Goal: Find contact information: Obtain details needed to contact an individual or organization

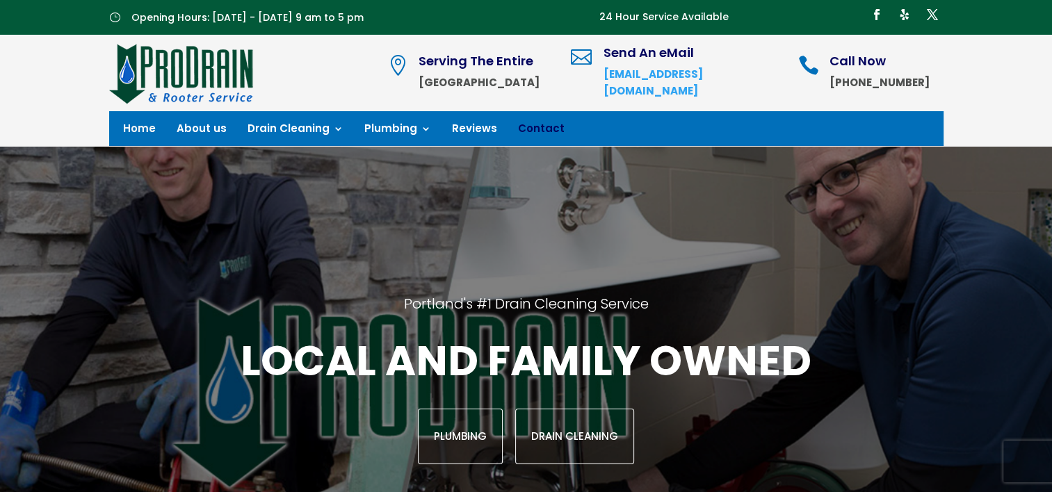
click at [518, 127] on link "Contact" at bounding box center [541, 131] width 47 height 15
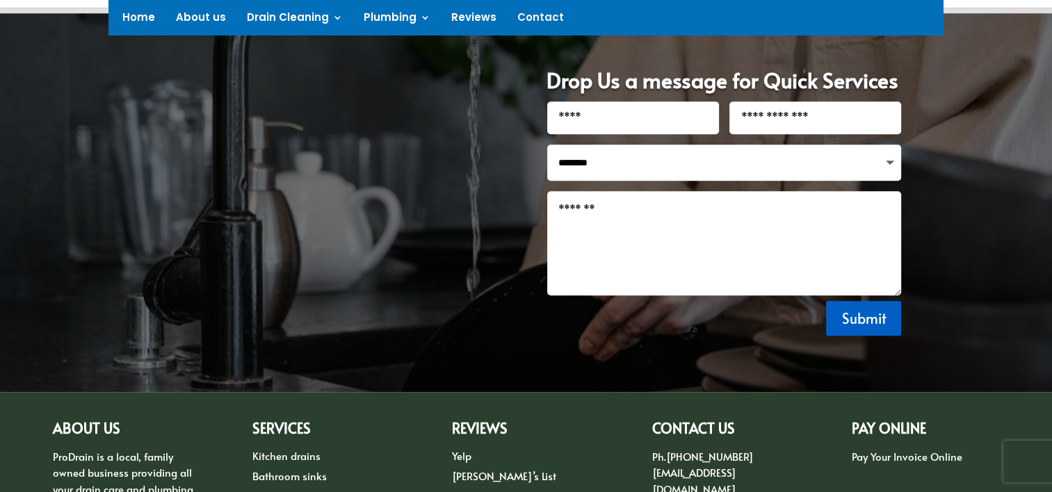
scroll to position [1460, 0]
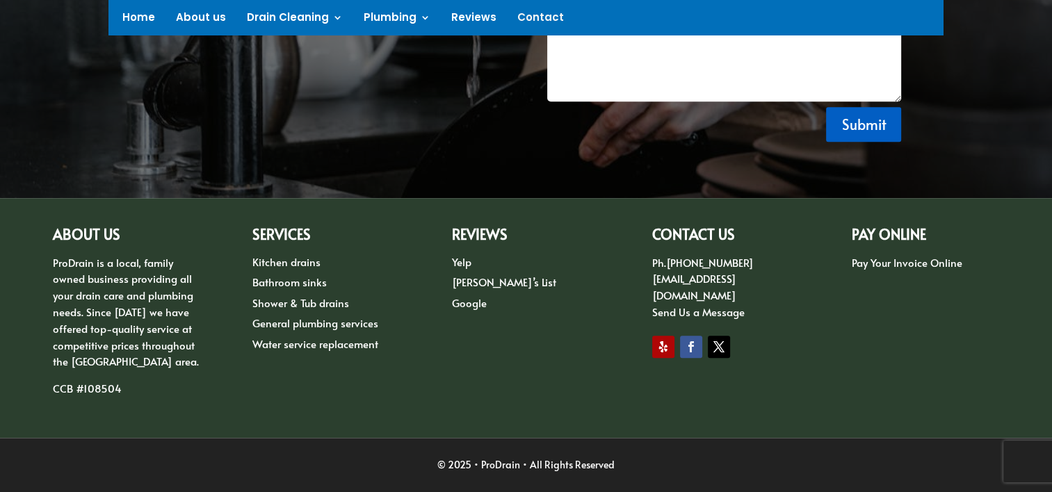
click at [692, 336] on link "Follow" at bounding box center [691, 347] width 22 height 22
drag, startPoint x: 51, startPoint y: 259, endPoint x: 92, endPoint y: 261, distance: 41.1
click at [92, 261] on div "ABOUT US ProDrain is a local, family owned business providing all your drain ca…" at bounding box center [526, 318] width 1052 height 240
copy p "ProDrain"
drag, startPoint x: 759, startPoint y: 261, endPoint x: 667, endPoint y: 260, distance: 91.8
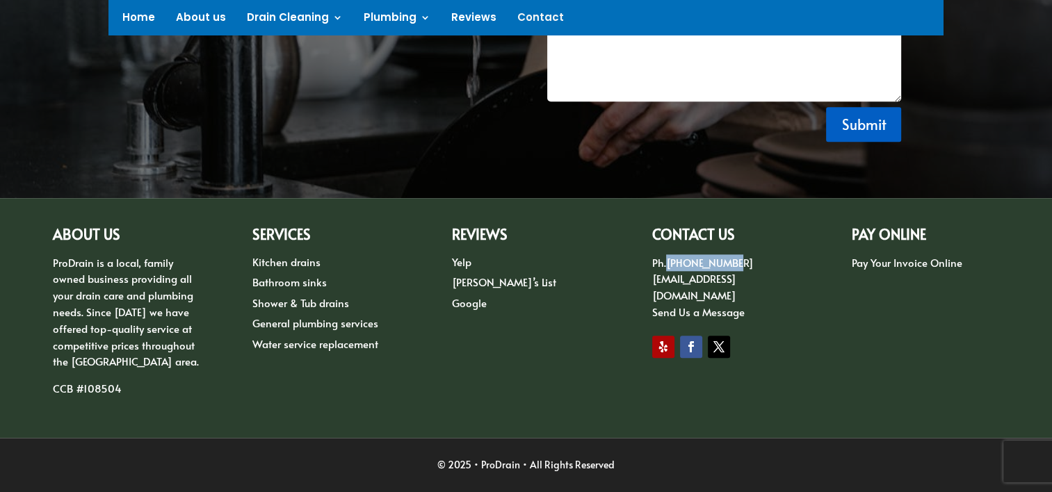
click at [667, 260] on p "Ph. [PHONE_NUMBER] [EMAIL_ADDRESS][DOMAIN_NAME] Send Us a Message" at bounding box center [725, 287] width 147 height 66
copy link "[PHONE_NUMBER]"
drag, startPoint x: 774, startPoint y: 281, endPoint x: 649, endPoint y: 282, distance: 125.1
click at [649, 282] on div "ABOUT US ProDrain is a local, family owned business providing all your drain ca…" at bounding box center [526, 318] width 947 height 219
copy link "[EMAIL_ADDRESS][DOMAIN_NAME]"
